Goal: Task Accomplishment & Management: Use online tool/utility

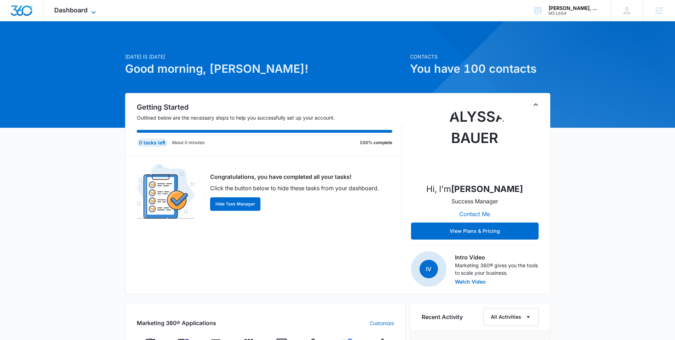
click at [86, 13] on span "Dashboard" at bounding box center [70, 9] width 33 height 7
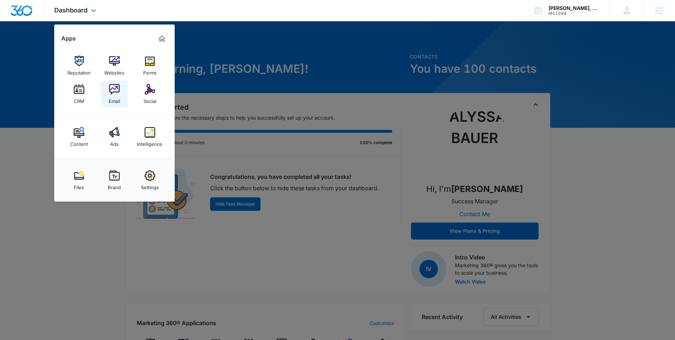
click at [115, 91] on img at bounding box center [114, 89] width 11 height 11
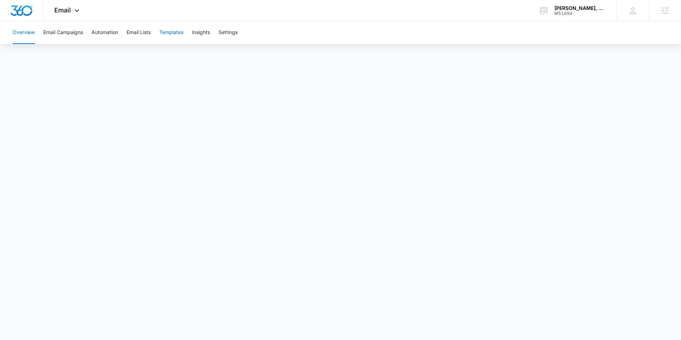
click at [164, 34] on button "Templates" at bounding box center [171, 32] width 24 height 23
click at [72, 33] on button "Email Campaigns" at bounding box center [63, 32] width 40 height 23
click at [151, 38] on button "Email Lists" at bounding box center [139, 32] width 24 height 23
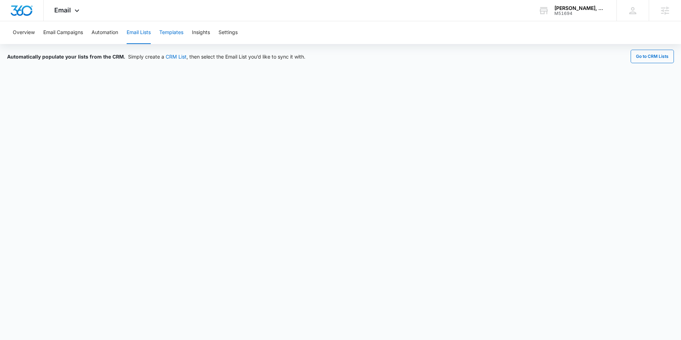
click at [177, 36] on button "Templates" at bounding box center [171, 32] width 24 height 23
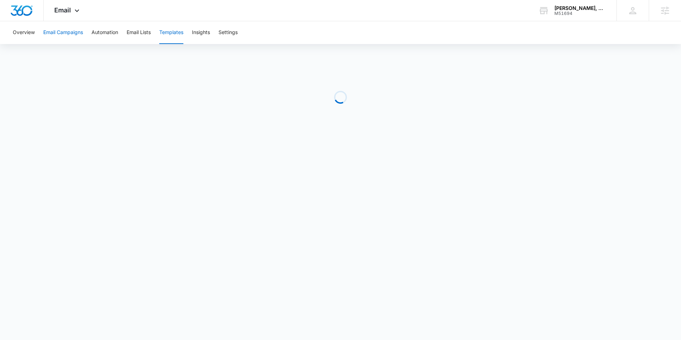
click at [76, 33] on button "Email Campaigns" at bounding box center [63, 32] width 40 height 23
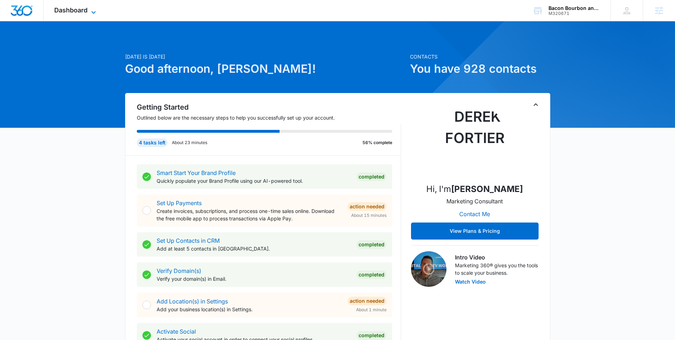
click at [84, 6] on span "Dashboard" at bounding box center [70, 9] width 33 height 7
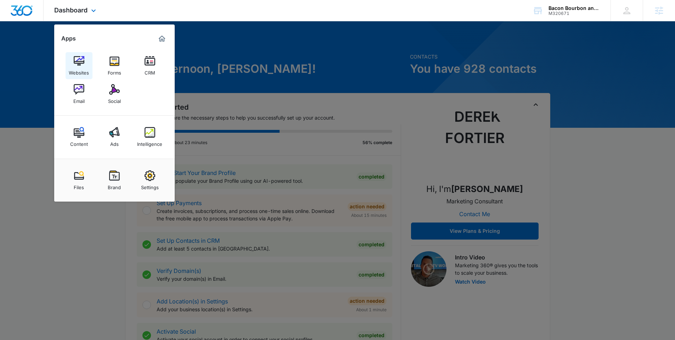
click at [83, 64] on img at bounding box center [79, 61] width 11 height 11
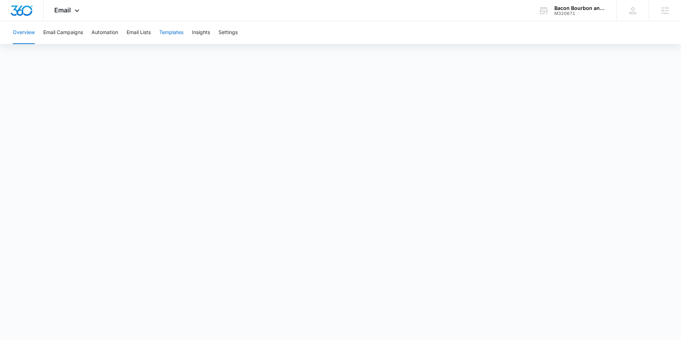
click at [165, 32] on button "Templates" at bounding box center [171, 32] width 24 height 23
click at [72, 29] on button "Email Campaigns" at bounding box center [63, 32] width 40 height 23
click at [80, 11] on icon at bounding box center [77, 12] width 9 height 9
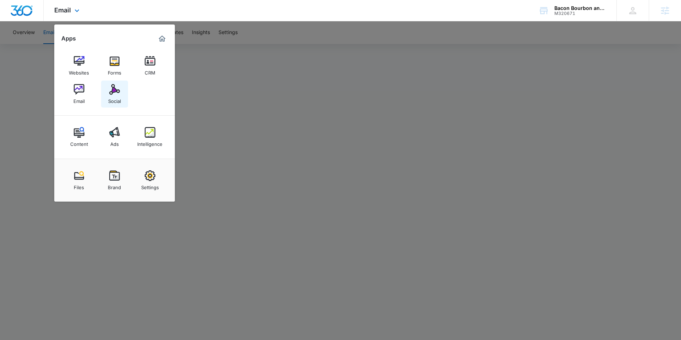
click at [120, 89] on link "Social" at bounding box center [114, 93] width 27 height 27
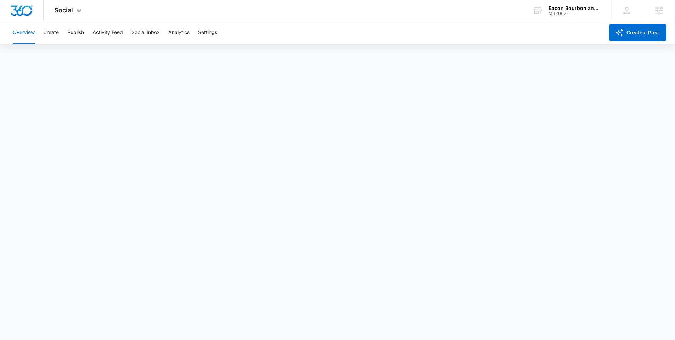
click at [61, 37] on div "Overview Create Publish Activity Feed Social Inbox Analytics Settings" at bounding box center [307, 32] width 596 height 23
click at [52, 31] on button "Create" at bounding box center [51, 32] width 16 height 23
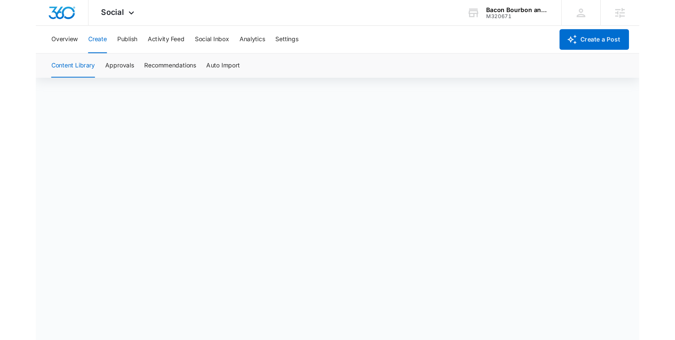
scroll to position [5, 0]
